Goal: Task Accomplishment & Management: Manage account settings

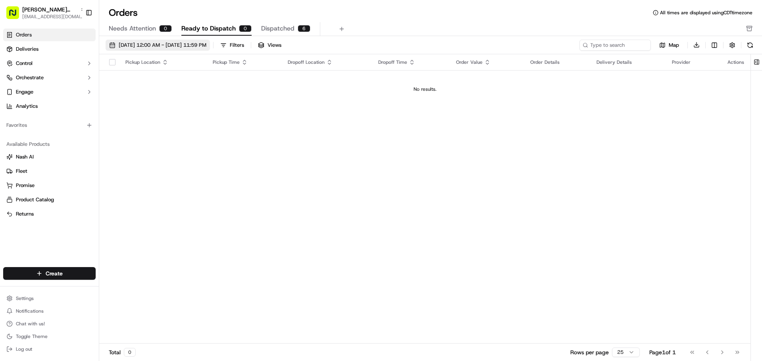
click at [108, 43] on button "09/18/2025 12:00 AM - 09/18/2025 11:59 PM" at bounding box center [158, 45] width 104 height 11
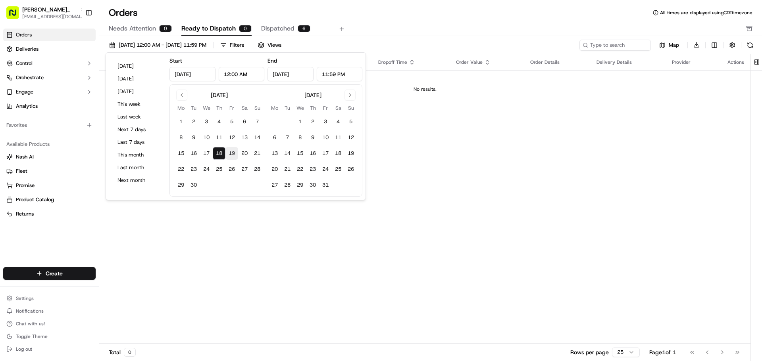
click at [233, 152] on button "19" at bounding box center [231, 153] width 13 height 13
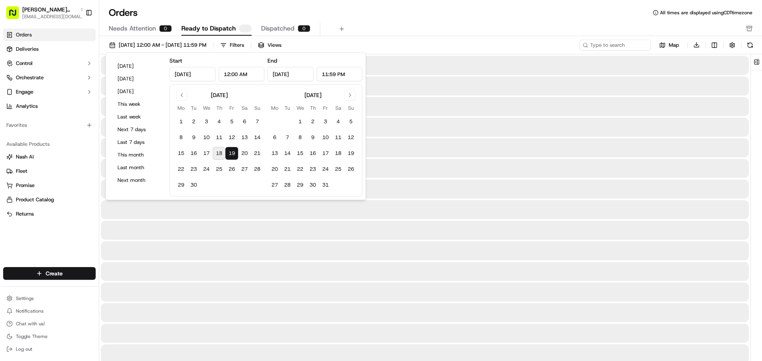
type input "[DATE]"
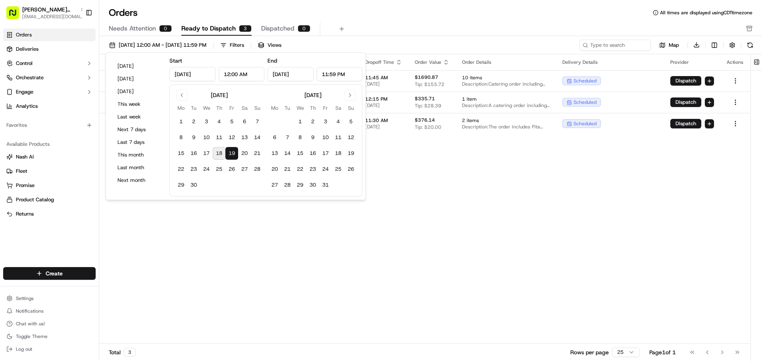
click at [261, 241] on div "Pickup Location Pickup Time Dropoff Location Dropoff Time Order Value Order Det…" at bounding box center [424, 199] width 651 height 290
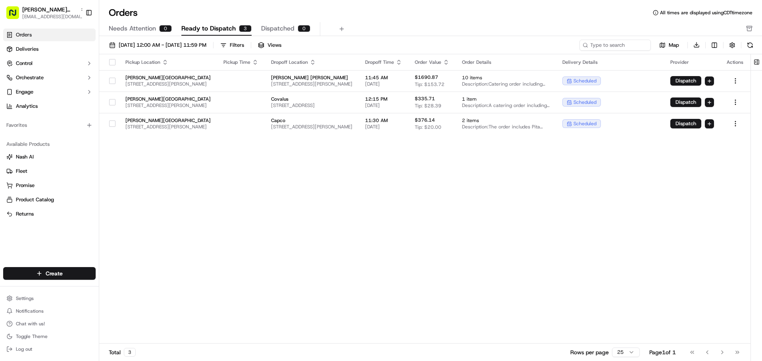
click at [109, 62] on button "button" at bounding box center [112, 62] width 6 height 6
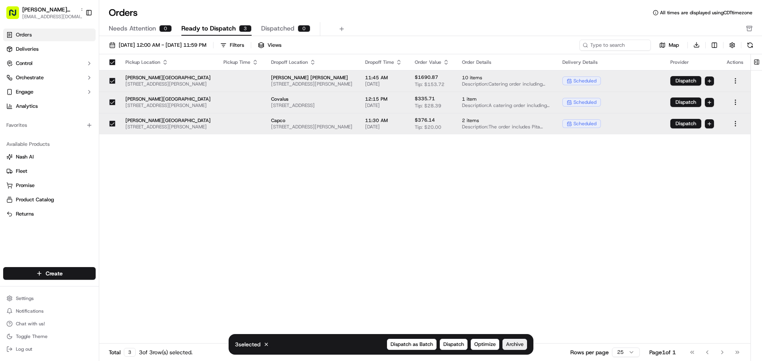
click at [506, 345] on span "Archive" at bounding box center [514, 344] width 17 height 7
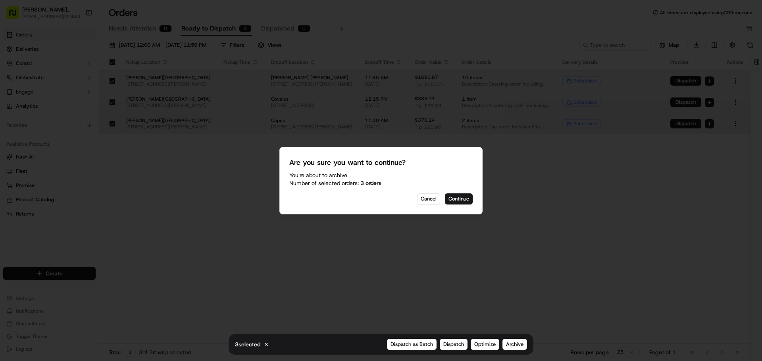
click at [399, 258] on div at bounding box center [381, 180] width 762 height 361
click at [453, 200] on button "Continue" at bounding box center [459, 199] width 28 height 11
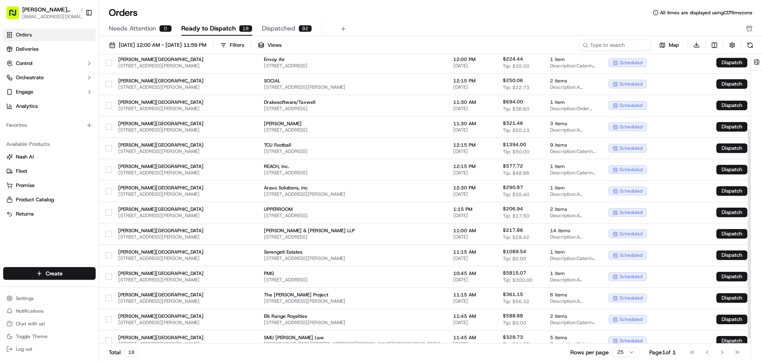
scroll to position [111, 0]
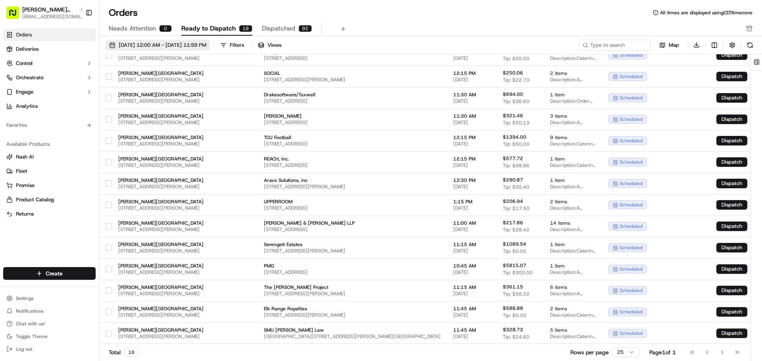
click at [112, 45] on button "09/01/2025 12:00 AM - 09/30/2025 11:59 PM" at bounding box center [158, 45] width 104 height 11
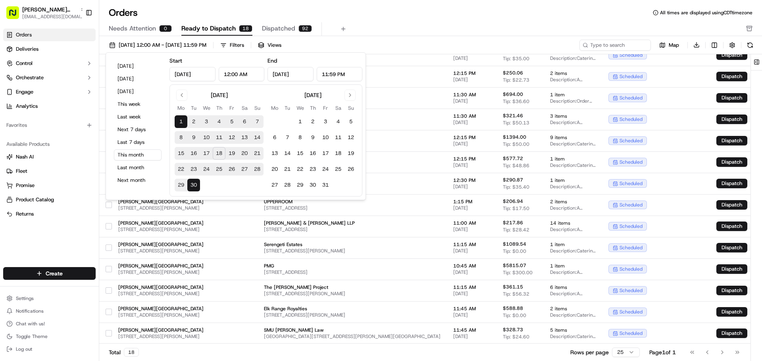
click at [232, 153] on button "19" at bounding box center [231, 153] width 13 height 13
type input "[DATE]"
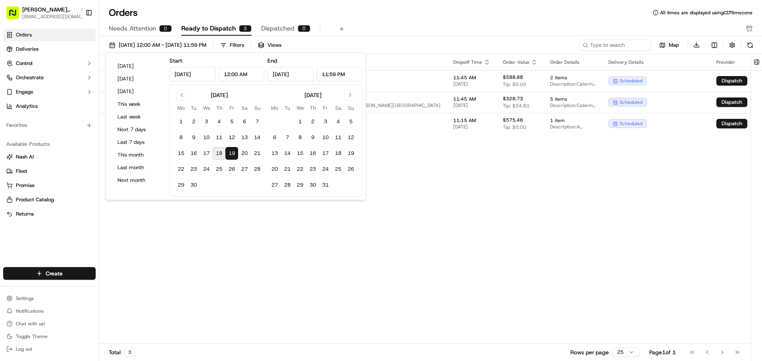
click at [213, 280] on div "Pickup Location Pickup Time Dropoff Location Dropoff Time Order Value Order Det…" at bounding box center [447, 199] width 697 height 290
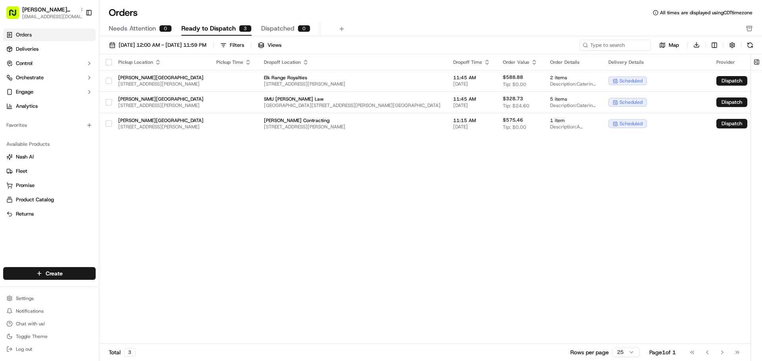
click at [111, 64] on button "button" at bounding box center [109, 62] width 6 height 6
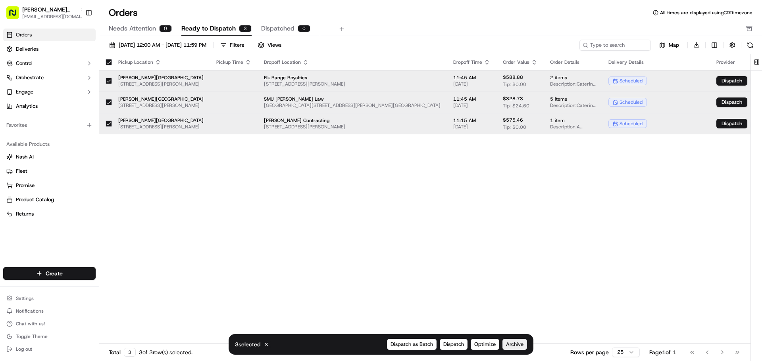
click at [513, 341] on button "Archive" at bounding box center [514, 344] width 25 height 11
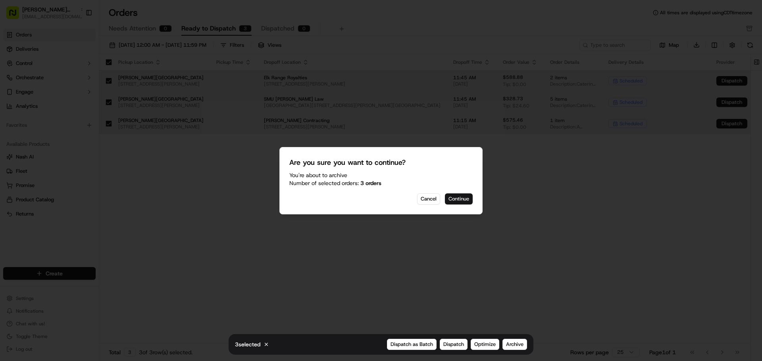
click at [461, 200] on button "Continue" at bounding box center [459, 199] width 28 height 11
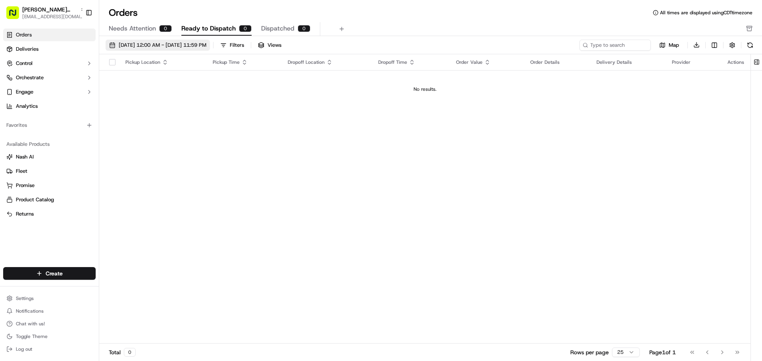
click at [113, 44] on button "[DATE] 12:00 AM - [DATE] 11:59 PM" at bounding box center [158, 45] width 104 height 11
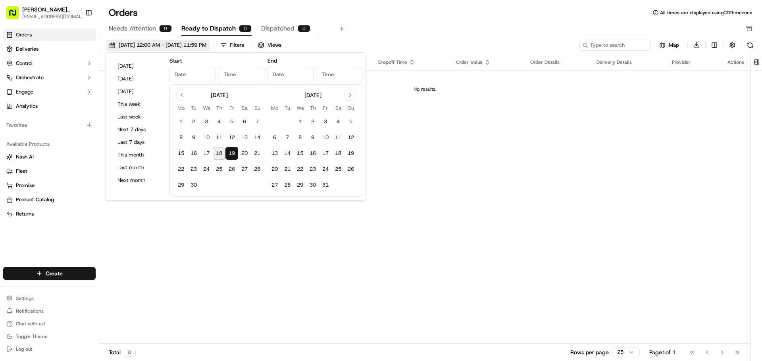
type input "[DATE]"
type input "12:00 AM"
type input "[DATE]"
type input "11:59 PM"
click at [217, 153] on button "18" at bounding box center [219, 153] width 13 height 13
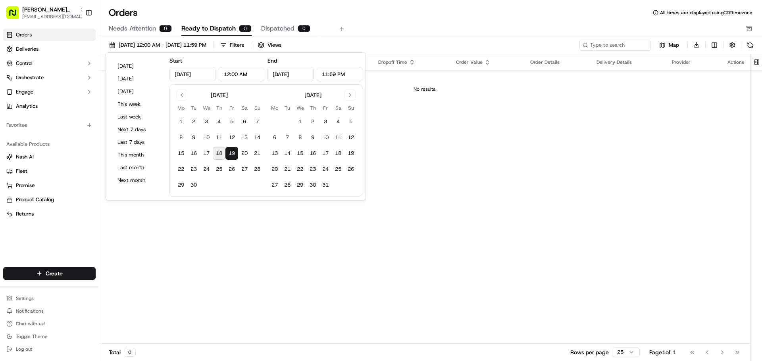
type input "[DATE]"
click at [234, 297] on div "Pickup Location Pickup Time Dropoff Location Dropoff Time Order Value Order Det…" at bounding box center [424, 199] width 651 height 290
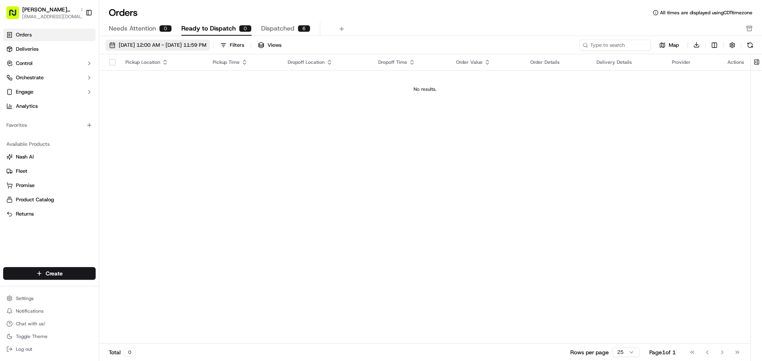
drag, startPoint x: 111, startPoint y: 46, endPoint x: 218, endPoint y: 204, distance: 191.1
click at [114, 48] on button "[DATE] 12:00 AM - [DATE] 11:59 PM" at bounding box center [158, 45] width 104 height 11
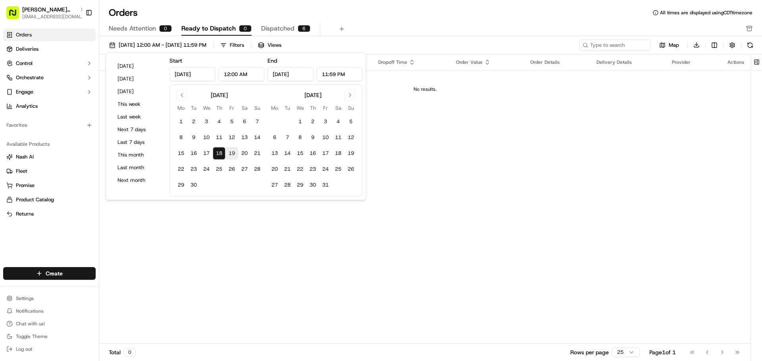
click at [233, 153] on button "19" at bounding box center [231, 153] width 13 height 13
type input "[DATE]"
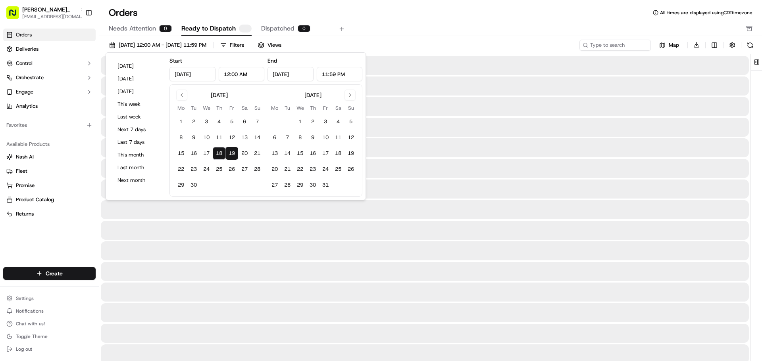
click at [233, 153] on button "19" at bounding box center [231, 153] width 13 height 13
type input "[DATE]"
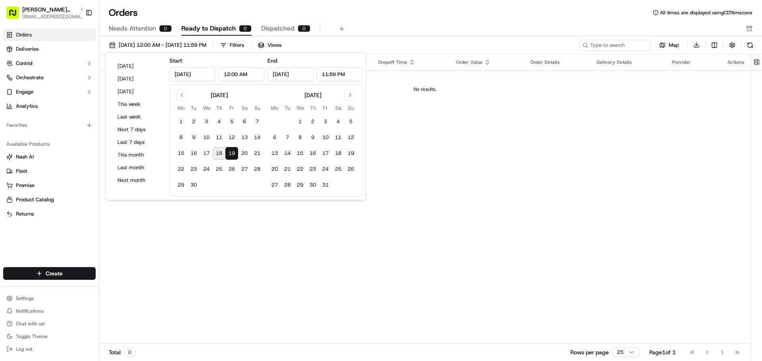
click at [244, 283] on div "Pickup Location Pickup Time Dropoff Location Dropoff Time Order Value Order Det…" at bounding box center [424, 199] width 651 height 290
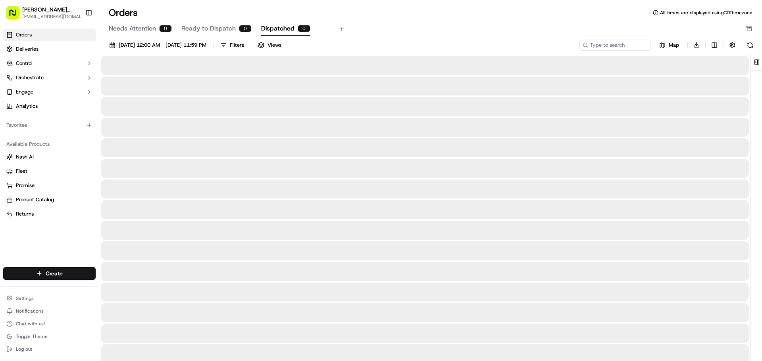
click at [265, 22] on button "Dispatched 0" at bounding box center [285, 28] width 49 height 13
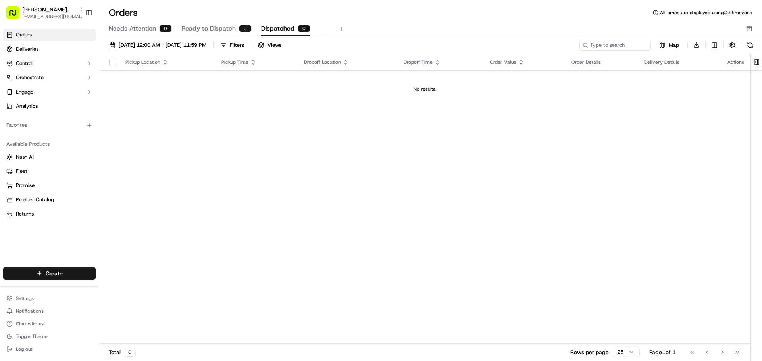
click at [213, 29] on span "Ready to Dispatch" at bounding box center [208, 29] width 54 height 10
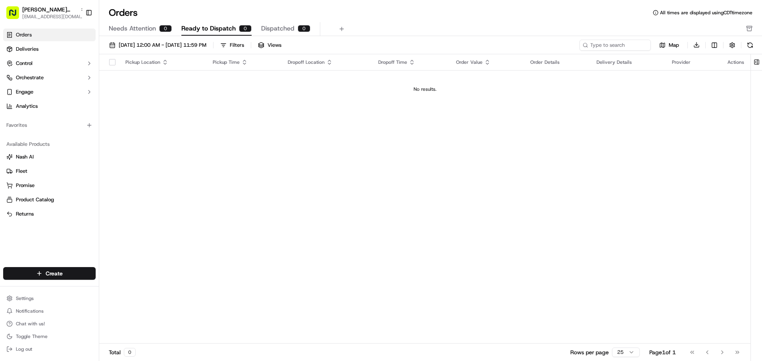
click at [155, 33] on span "Needs Attention" at bounding box center [132, 29] width 47 height 10
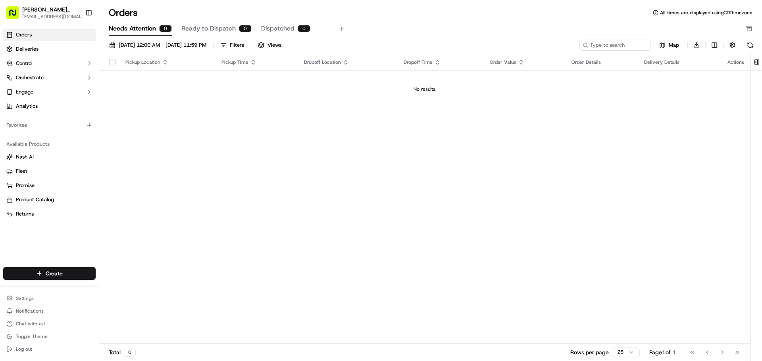
click at [209, 27] on span "Ready to Dispatch" at bounding box center [208, 29] width 54 height 10
